Goal: Information Seeking & Learning: Learn about a topic

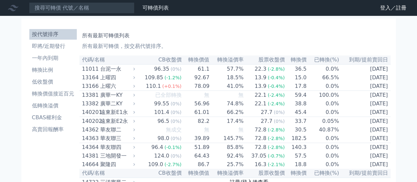
scroll to position [99, 0]
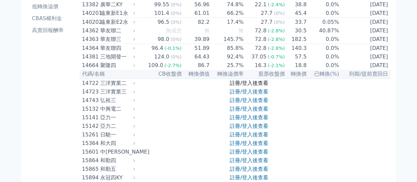
click at [258, 86] on link "註冊/登入後查看" at bounding box center [249, 83] width 39 height 6
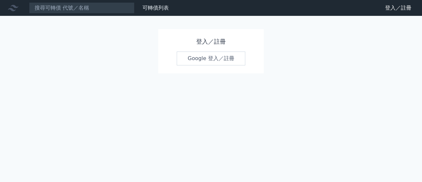
click at [209, 54] on link "Google 登入／註冊" at bounding box center [211, 58] width 69 height 14
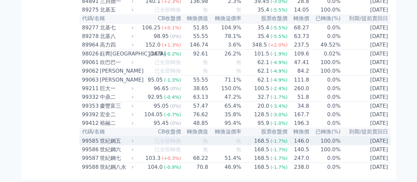
scroll to position [3867, 0]
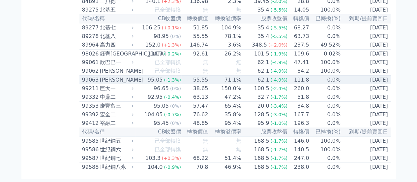
click at [113, 84] on div "[PERSON_NAME]" at bounding box center [116, 80] width 32 height 8
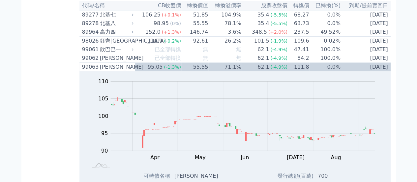
scroll to position [3669, 0]
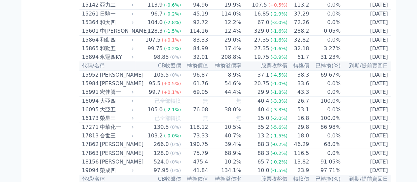
scroll to position [0, 0]
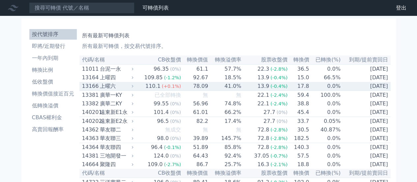
click at [107, 90] on div "上曜六" at bounding box center [116, 86] width 32 height 8
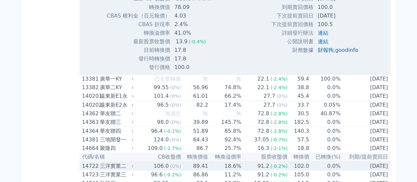
scroll to position [231, 0]
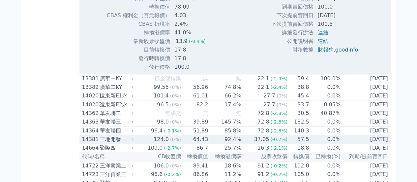
click at [114, 143] on div "三地開發一" at bounding box center [116, 139] width 32 height 8
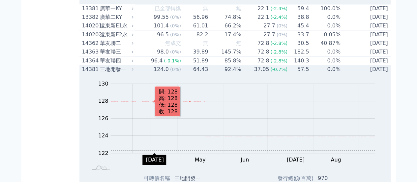
scroll to position [362, 0]
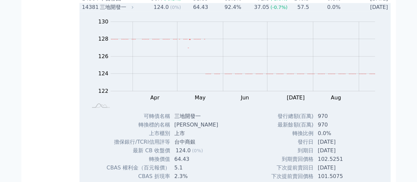
click at [86, 11] on div "14381" at bounding box center [90, 7] width 16 height 8
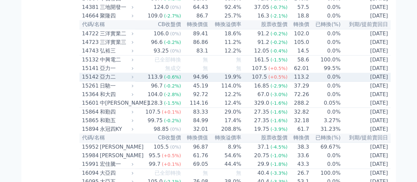
click at [109, 81] on div "亞力二" at bounding box center [116, 77] width 32 height 8
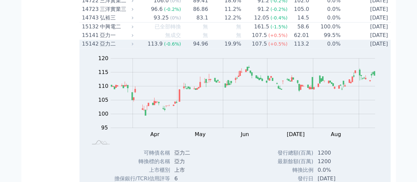
scroll to position [395, 0]
click at [86, 48] on div "15142" at bounding box center [90, 44] width 16 height 8
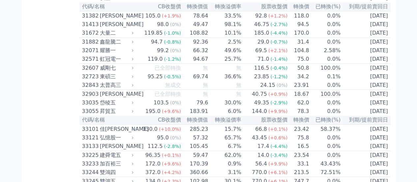
scroll to position [1285, 0]
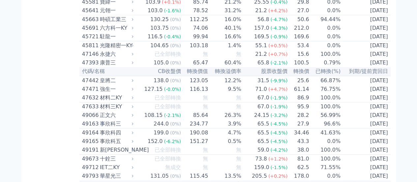
scroll to position [2339, 0]
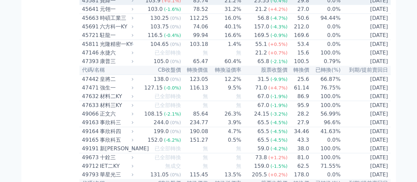
click at [124, 5] on div "寶緯一" at bounding box center [116, 1] width 32 height 8
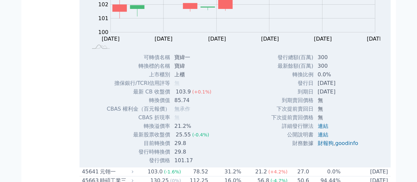
scroll to position [2372, 0]
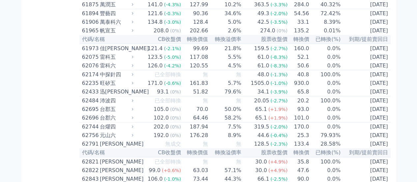
scroll to position [3163, 0]
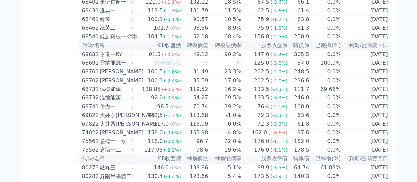
scroll to position [4086, 0]
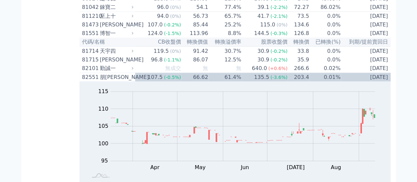
scroll to position [4481, 0]
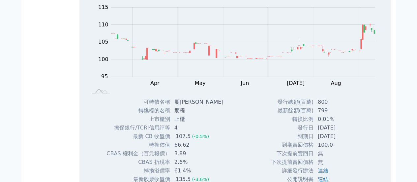
scroll to position [4778, 0]
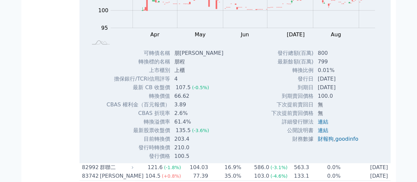
scroll to position [5041, 0]
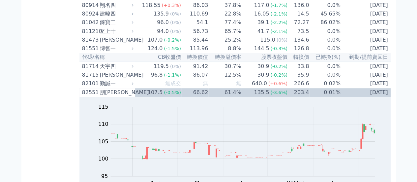
scroll to position [5107, 0]
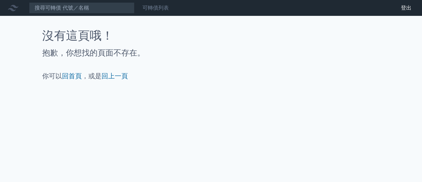
click at [157, 9] on link "可轉債列表" at bounding box center [155, 8] width 26 height 6
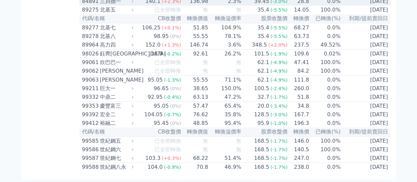
scroll to position [3834, 0]
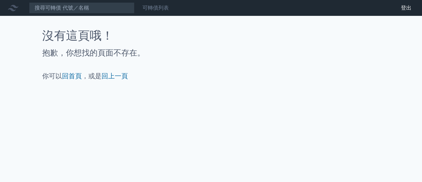
click at [160, 8] on link "可轉債列表" at bounding box center [155, 8] width 26 height 6
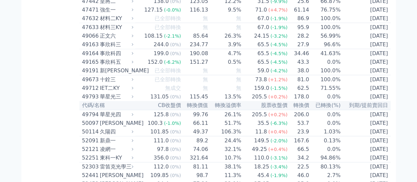
scroll to position [1988, 0]
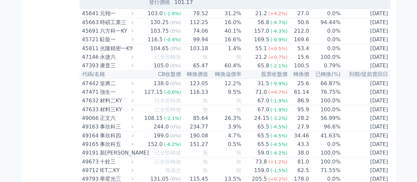
scroll to position [2120, 0]
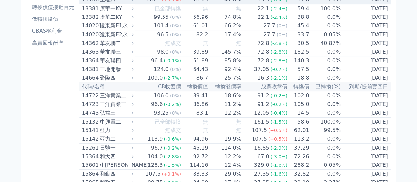
scroll to position [99, 0]
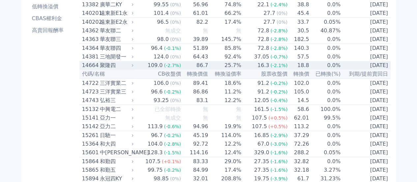
click at [112, 69] on div "聚隆四" at bounding box center [116, 65] width 32 height 8
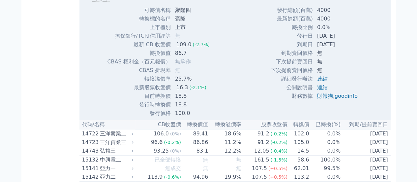
scroll to position [264, 0]
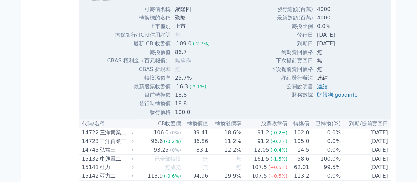
click at [324, 81] on link "連結" at bounding box center [322, 77] width 11 height 6
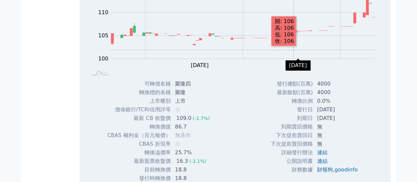
scroll to position [99, 0]
